Goal: Information Seeking & Learning: Learn about a topic

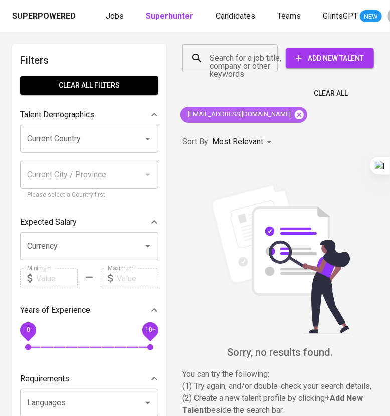
click at [294, 116] on icon at bounding box center [299, 114] width 11 height 11
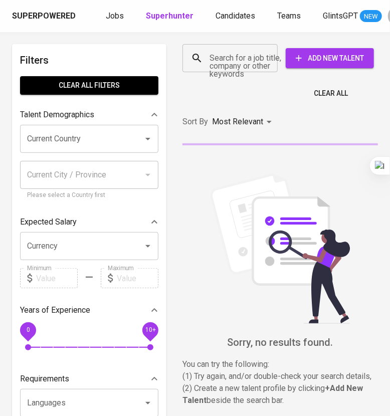
click at [246, 66] on input "Search for a job title, company or other keywords" at bounding box center [232, 58] width 51 height 19
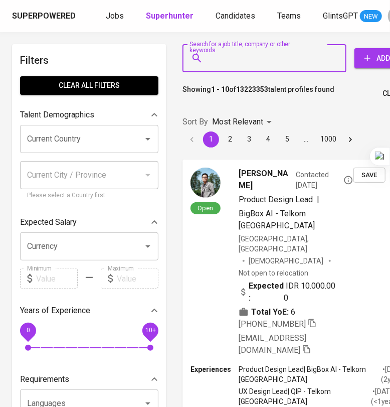
paste input "[EMAIL_ADDRESS][DOMAIN_NAME]"
type input "[EMAIL_ADDRESS][DOMAIN_NAME]"
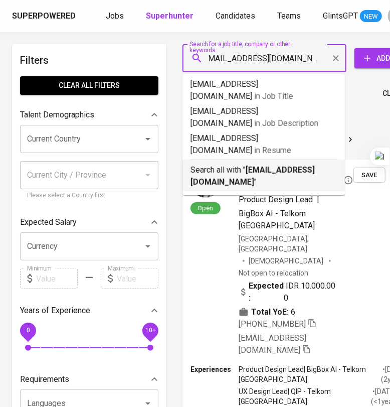
click at [283, 164] on p "Search all with " [EMAIL_ADDRESS][DOMAIN_NAME] "" at bounding box center [264, 176] width 146 height 24
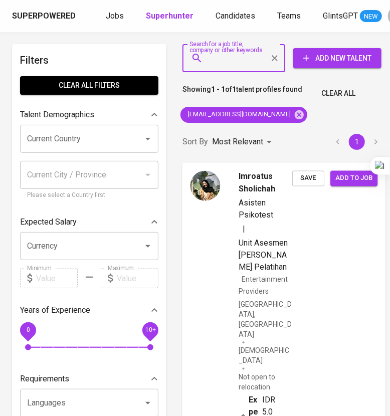
scroll to position [125, 0]
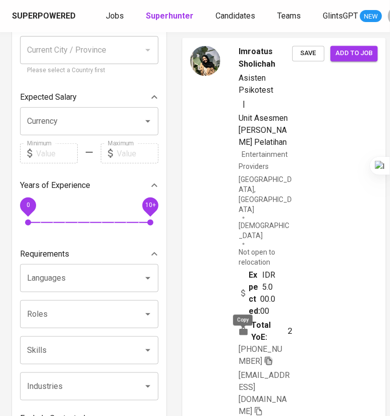
click at [264, 357] on icon "button" at bounding box center [268, 361] width 9 height 9
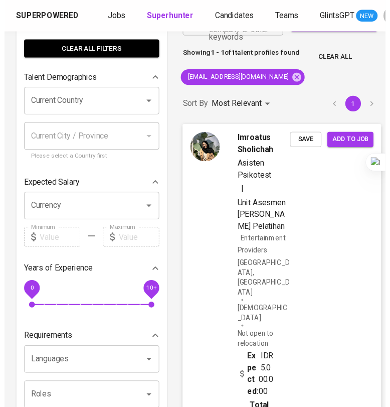
scroll to position [0, 0]
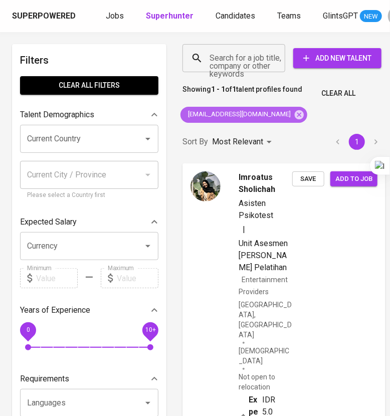
drag, startPoint x: 296, startPoint y: 110, endPoint x: 291, endPoint y: 109, distance: 5.0
click at [296, 110] on icon at bounding box center [299, 114] width 9 height 9
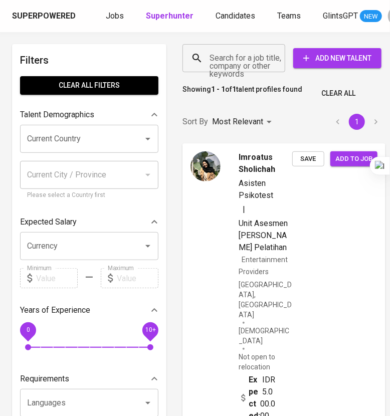
click at [226, 57] on input "Search for a job title, company or other keywords" at bounding box center [236, 58] width 59 height 19
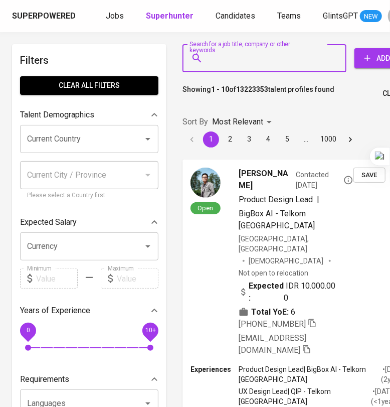
click at [230, 62] on input "Search for a job title, company or other keywords" at bounding box center [267, 58] width 120 height 19
click at [249, 64] on input "Search for a job title, company or other keywords" at bounding box center [267, 58] width 120 height 19
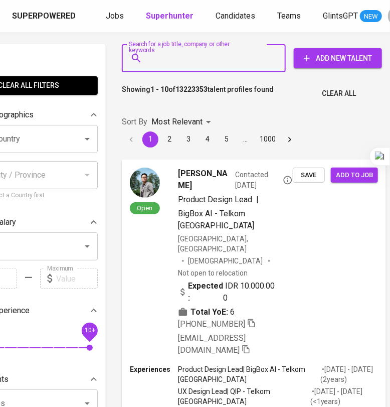
click at [207, 62] on input "Search for a job title, company or other keywords" at bounding box center [206, 58] width 120 height 19
paste input "[EMAIL_ADDRESS][DOMAIN_NAME]"
type input "[EMAIL_ADDRESS][DOMAIN_NAME]"
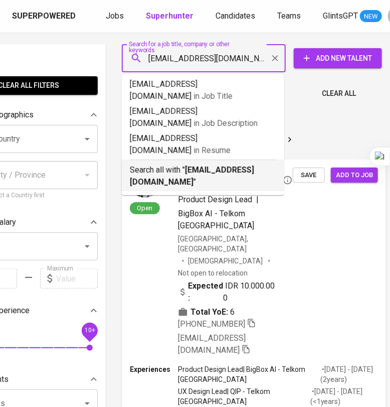
click at [213, 165] on b "[EMAIL_ADDRESS][DOMAIN_NAME]" at bounding box center [192, 176] width 124 height 22
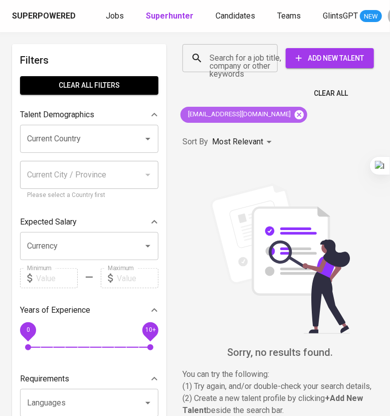
click at [294, 115] on icon at bounding box center [299, 114] width 11 height 11
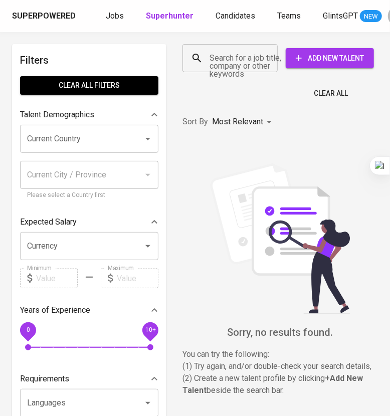
click at [235, 62] on input "Search for a job title, company or other keywords" at bounding box center [232, 58] width 51 height 19
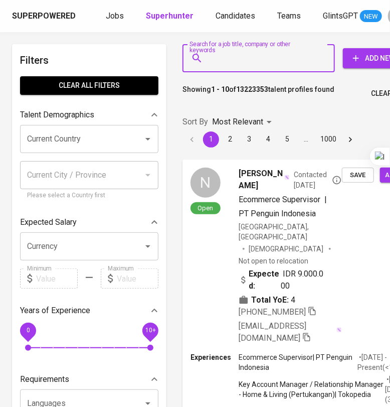
click at [235, 62] on input "Search for a job title, company or other keywords" at bounding box center [261, 58] width 108 height 19
paste input "[PERSON_NAME]"
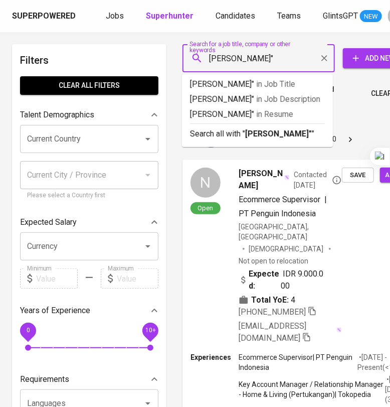
type input ""[PERSON_NAME]""
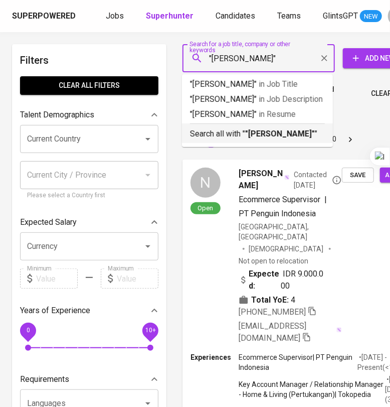
click at [273, 138] on b ""[PERSON_NAME]"" at bounding box center [280, 134] width 70 height 10
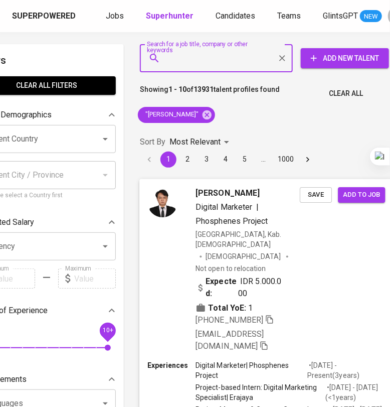
scroll to position [0, 50]
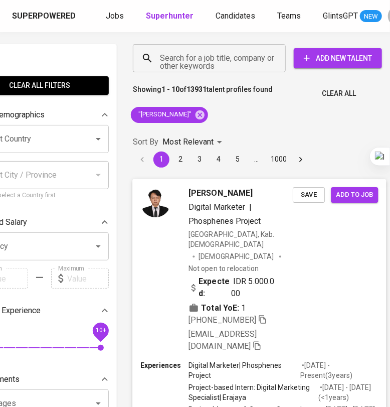
click at [316, 248] on div "[PERSON_NAME] Digital Marketer | Phosphenes Project [GEOGRAPHIC_DATA], [GEOGRAP…" at bounding box center [259, 269] width 254 height 181
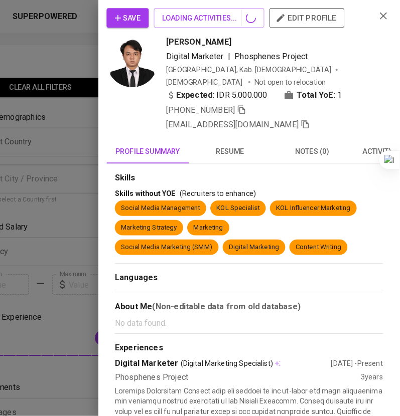
scroll to position [0, 40]
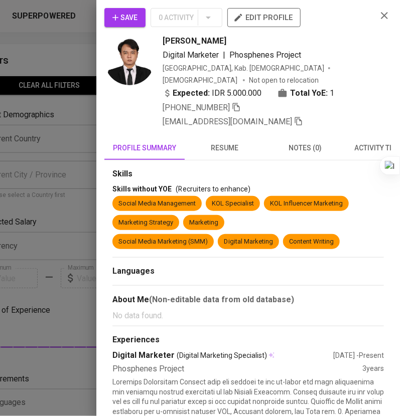
click at [236, 142] on span "resume" at bounding box center [225, 148] width 68 height 13
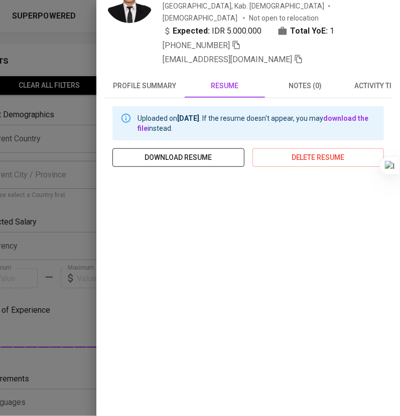
scroll to position [0, 0]
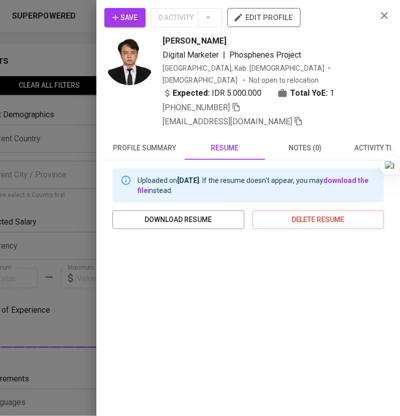
click at [140, 142] on span "profile summary" at bounding box center [144, 148] width 68 height 13
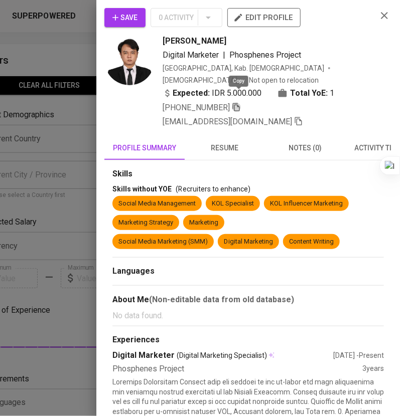
click at [238, 103] on icon "button" at bounding box center [236, 107] width 9 height 9
